Goal: Transaction & Acquisition: Purchase product/service

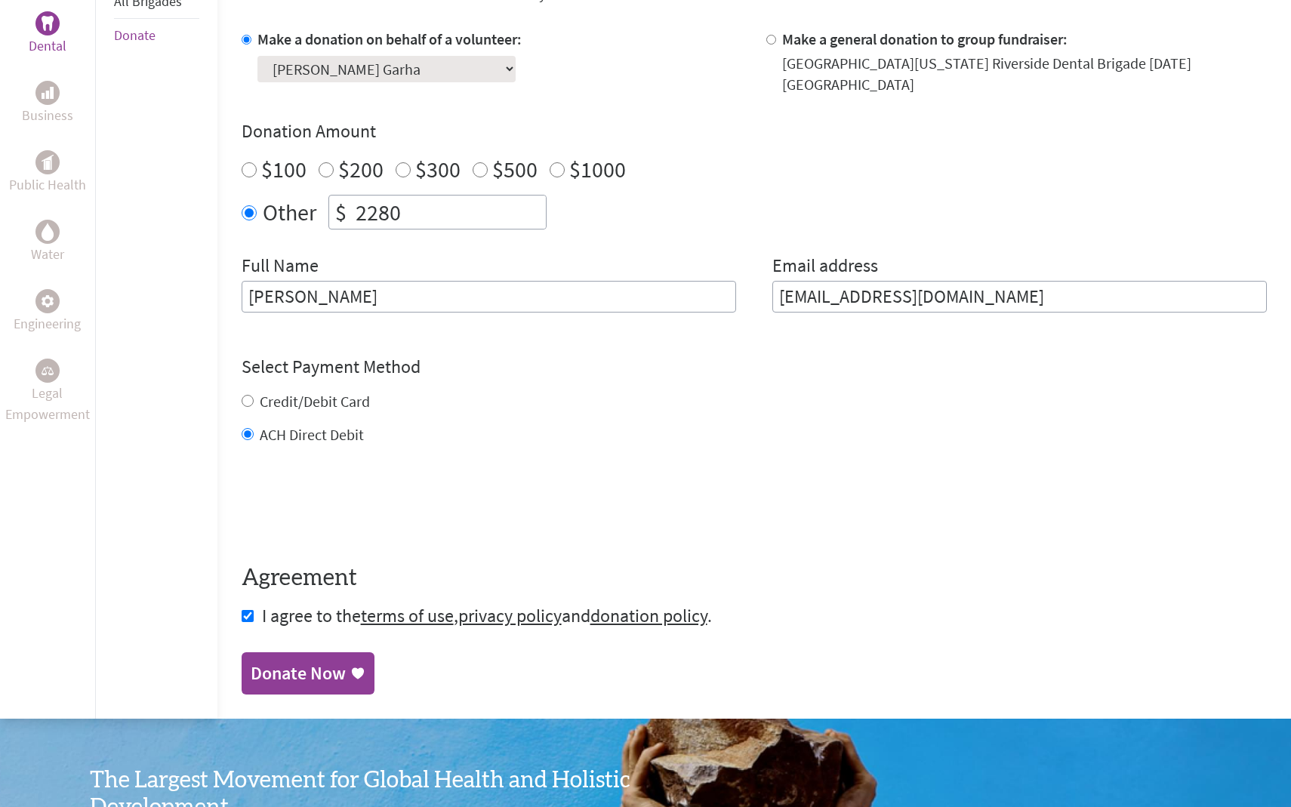
click at [410, 197] on input "2280" at bounding box center [449, 212] width 193 height 33
type input "250"
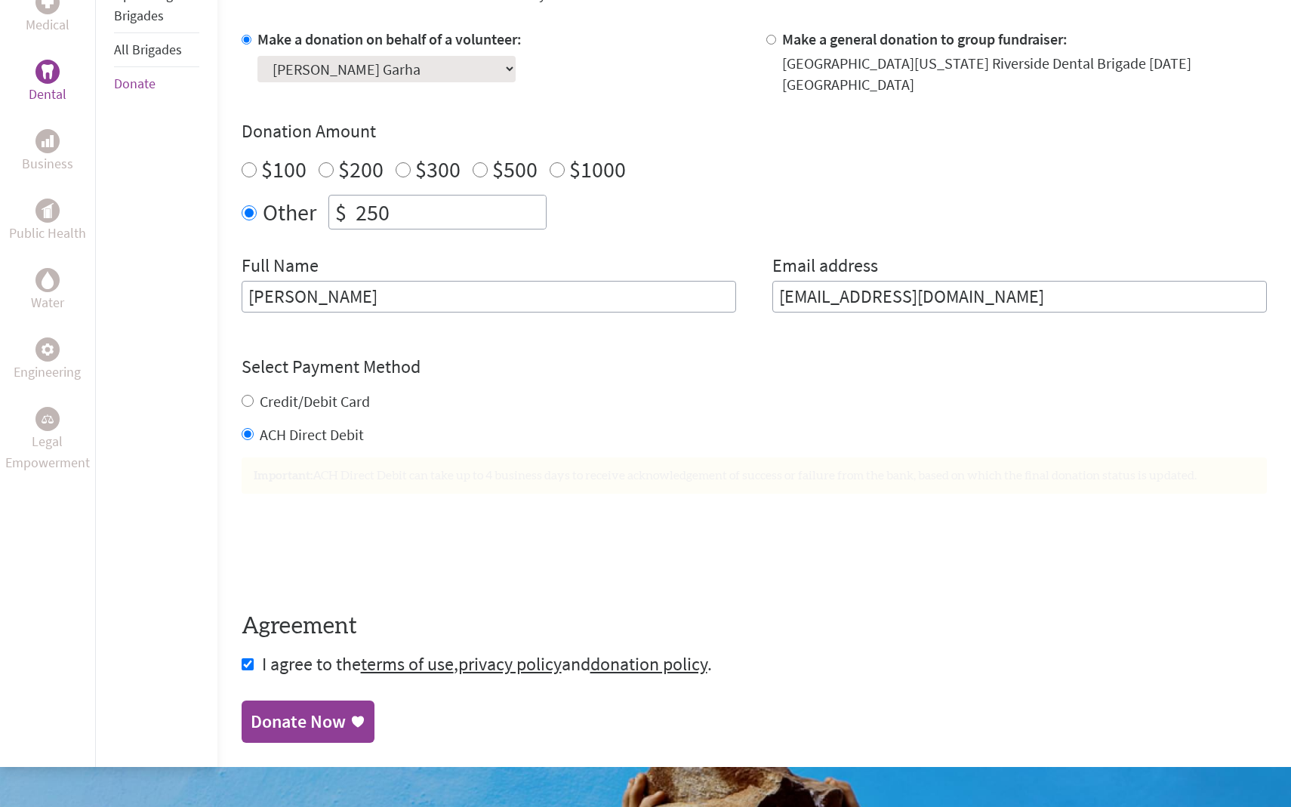
click at [552, 298] on input "[PERSON_NAME]" at bounding box center [489, 297] width 494 height 32
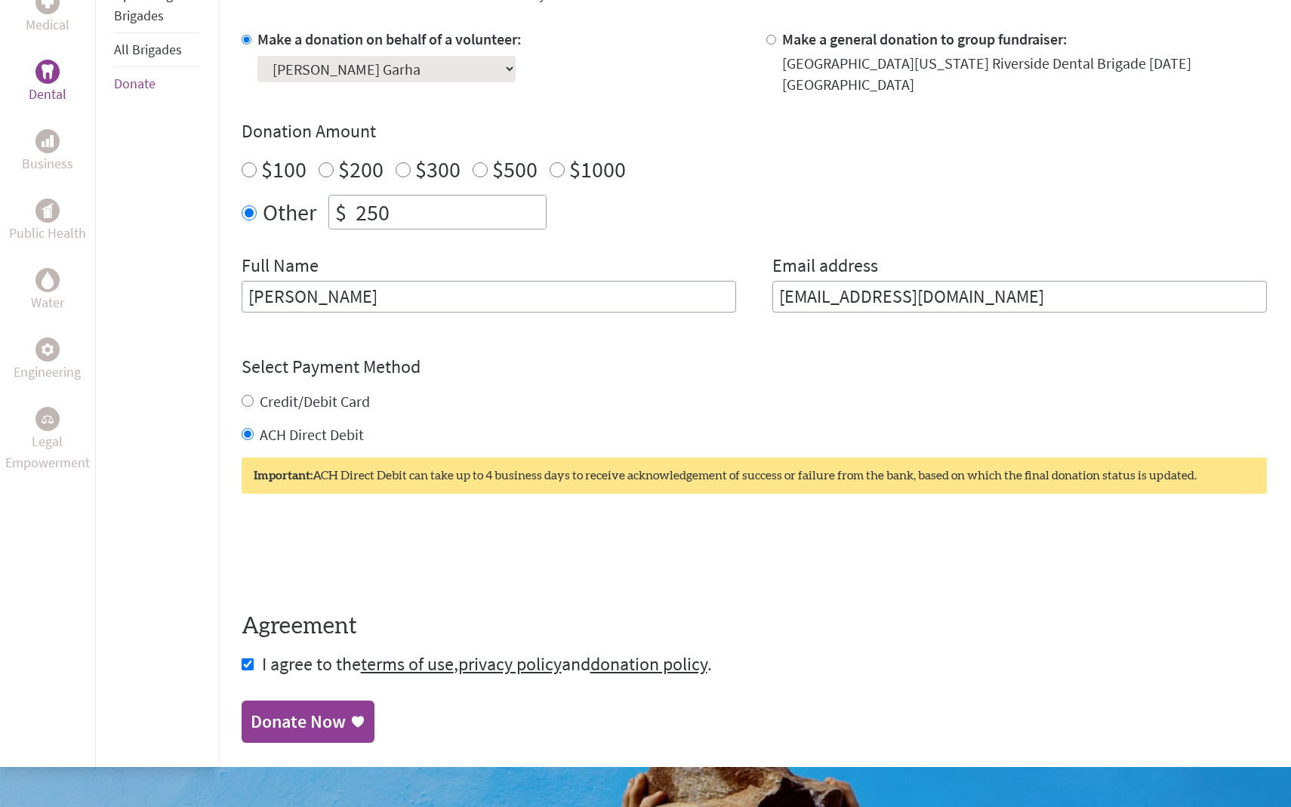
click at [518, 317] on form "Make a donation on behalf of a volunteer: Select a volunteer... [PERSON_NAME] G…" at bounding box center [754, 353] width 1025 height 648
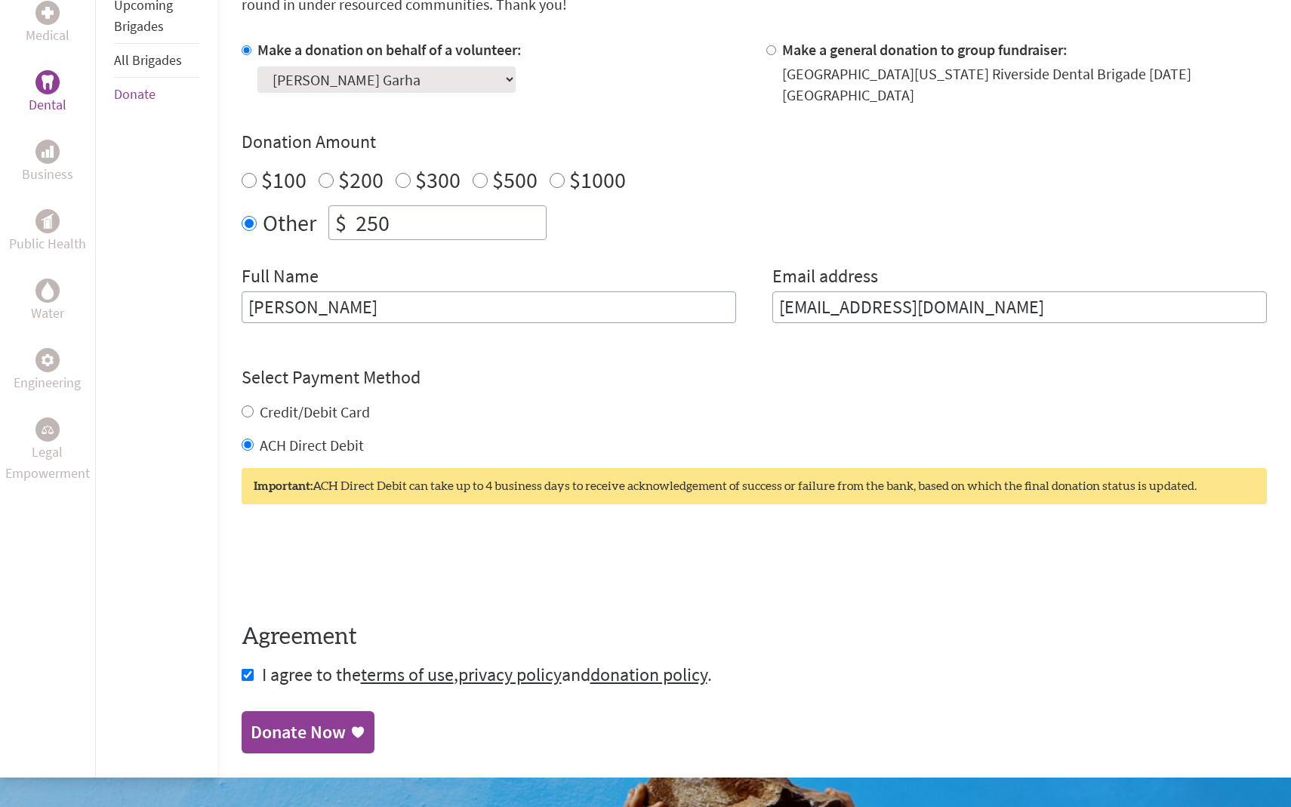
scroll to position [512, 0]
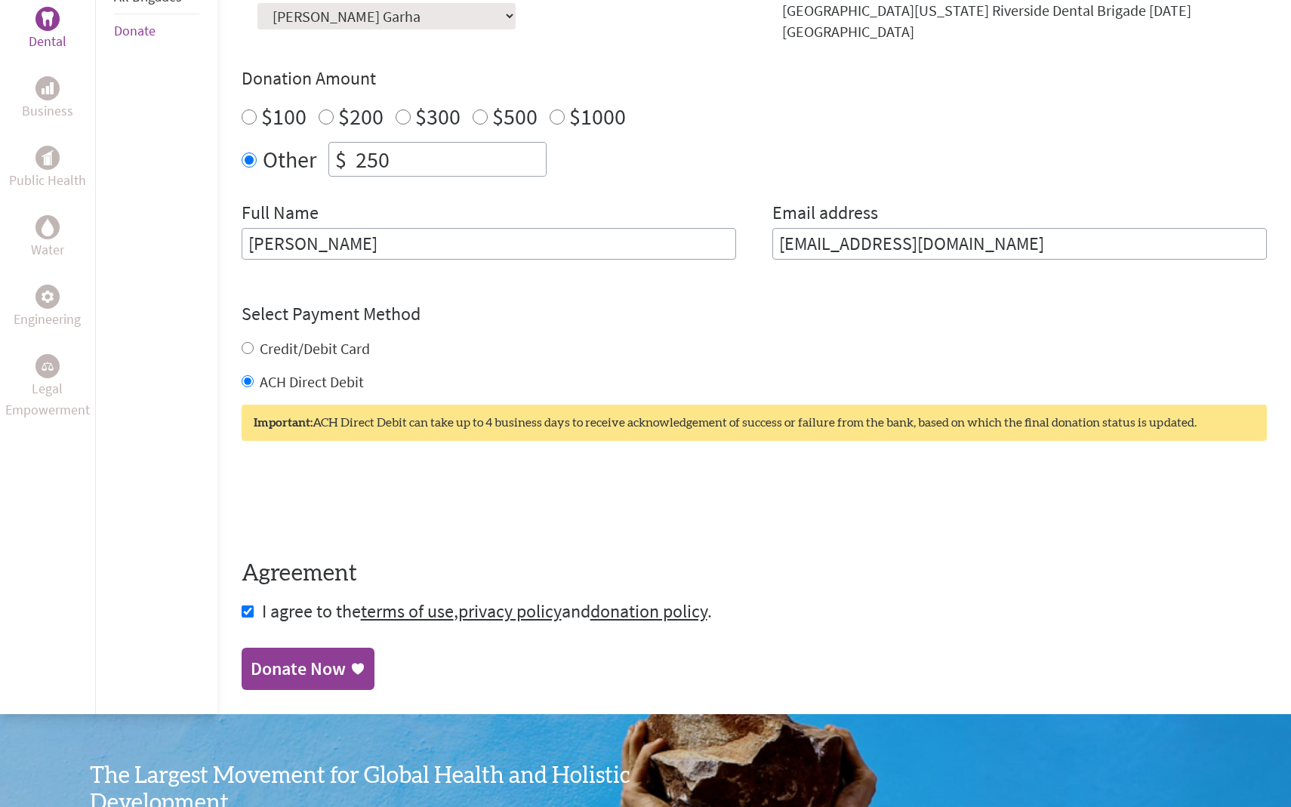
click at [341, 339] on label "Credit/Debit Card" at bounding box center [315, 348] width 110 height 19
click at [254, 342] on input "Credit/Debit Card" at bounding box center [248, 348] width 12 height 12
radio input "true"
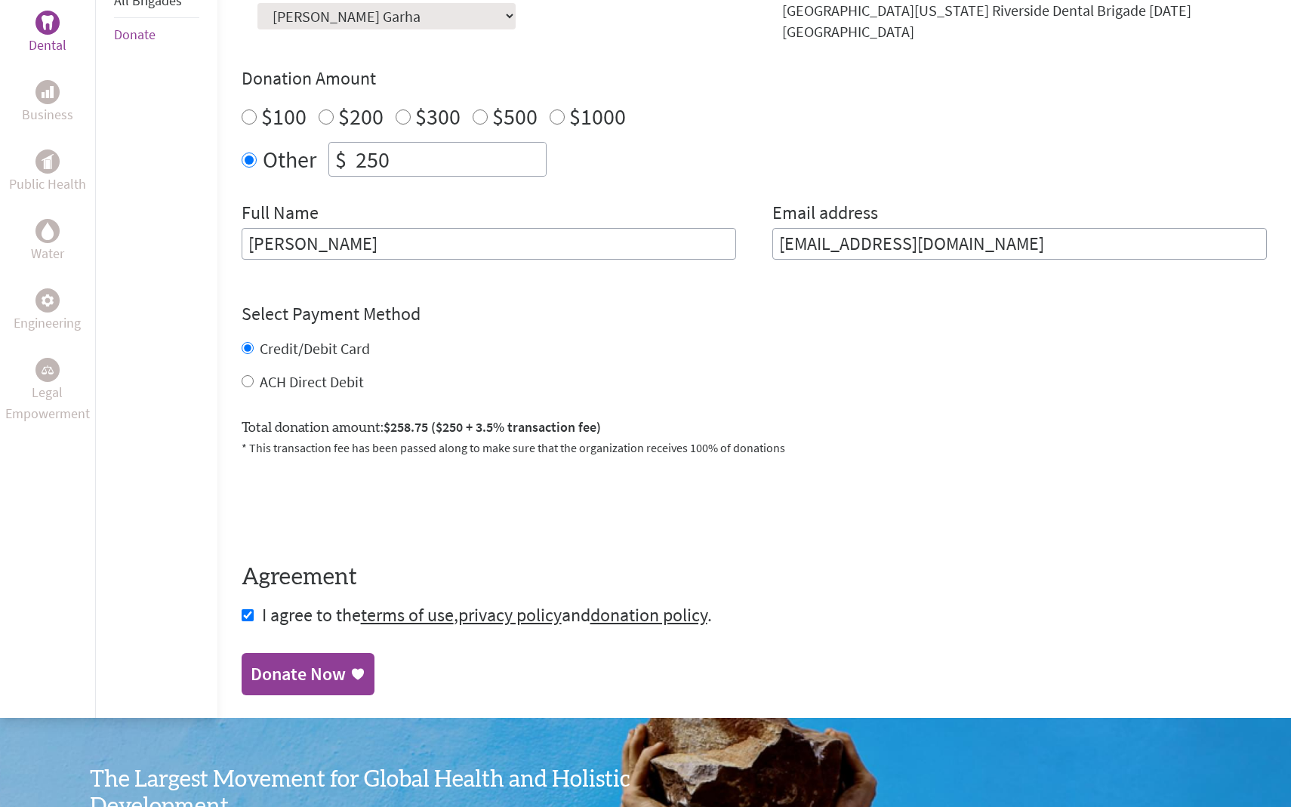
click at [282, 662] on div "Donate Now" at bounding box center [298, 674] width 95 height 24
